Goal: Information Seeking & Learning: Learn about a topic

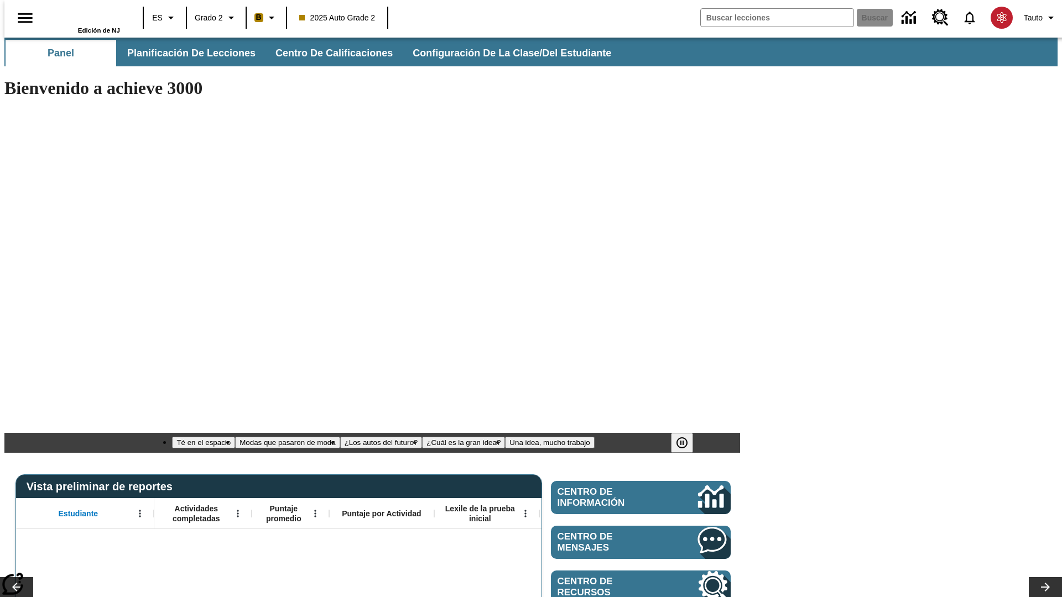
type input "-1"
click at [185, 53] on span "Planificación de lecciones" at bounding box center [192, 53] width 128 height 13
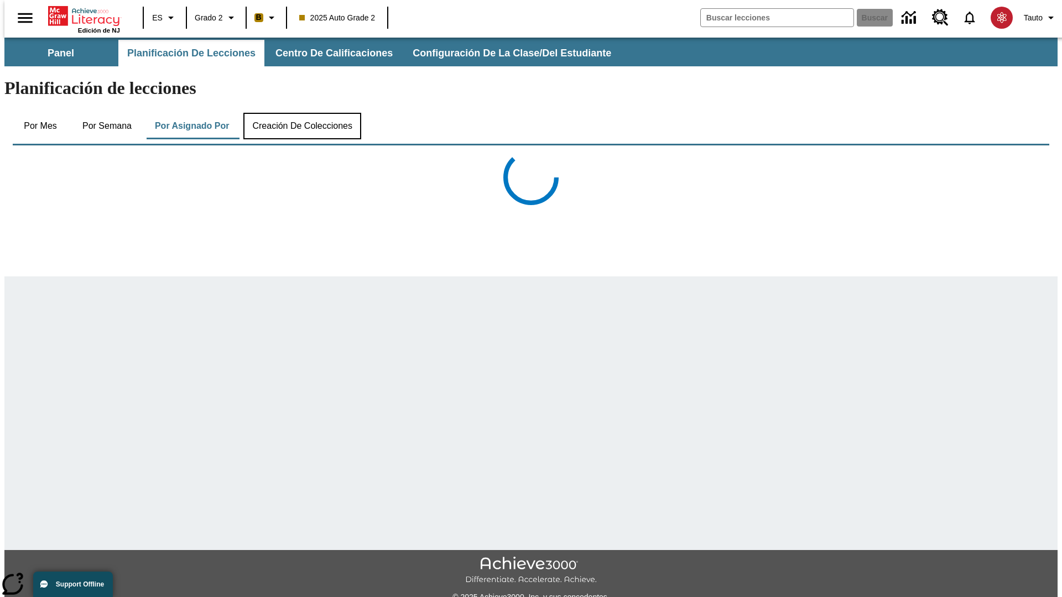
click at [300, 113] on button "Creación de colecciones" at bounding box center [302, 126] width 118 height 27
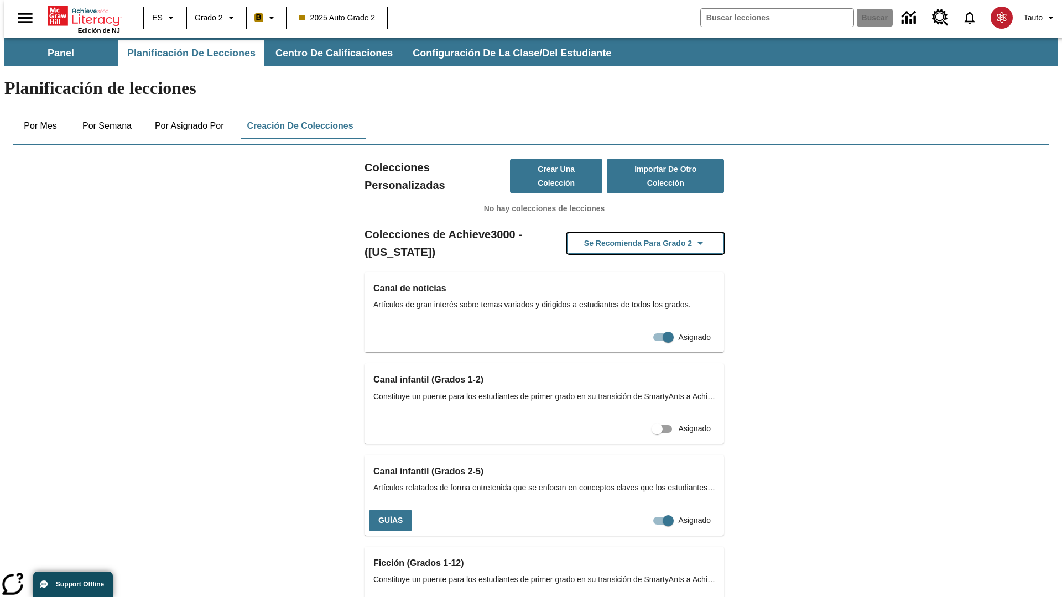
click at [628, 233] on button "Se recomienda para Grado 2" at bounding box center [645, 244] width 157 height 22
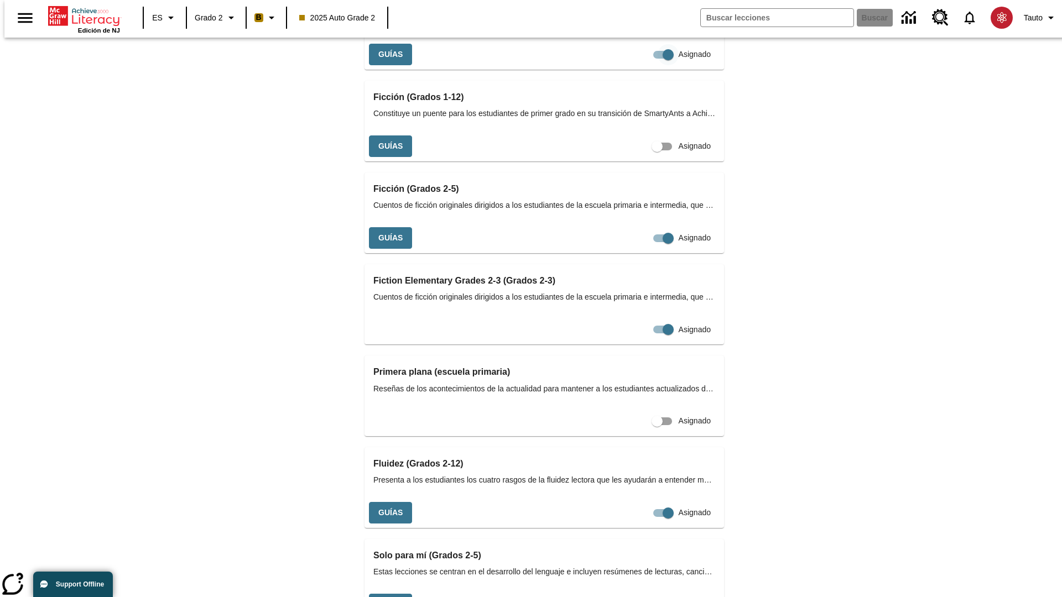
click at [637, 65] on input "Asignado" at bounding box center [668, 54] width 63 height 21
checkbox input "false"
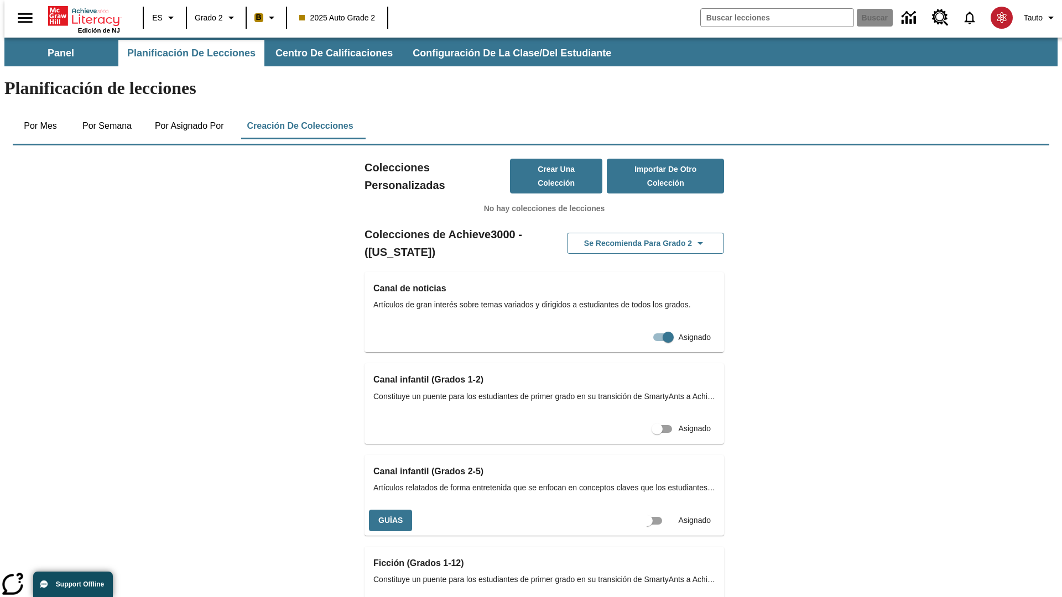
scroll to position [0, 10]
click at [638, 510] on input "Asignado" at bounding box center [656, 520] width 63 height 21
checkbox input "true"
